Goal: Information Seeking & Learning: Find specific page/section

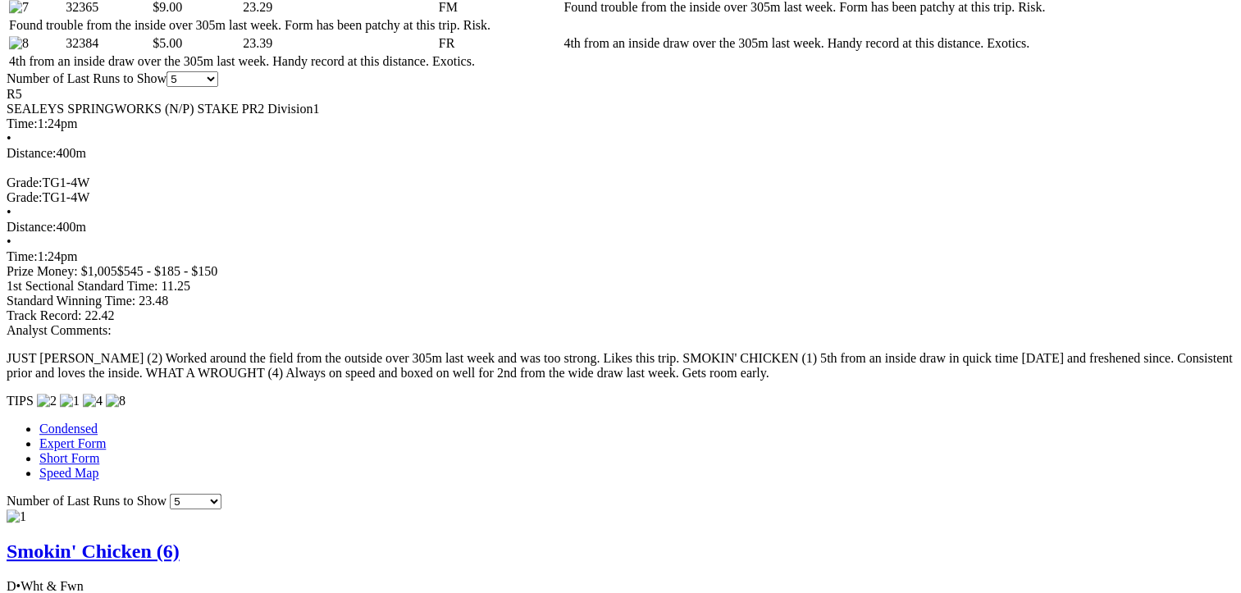
scroll to position [980, 0]
